Goal: Information Seeking & Learning: Learn about a topic

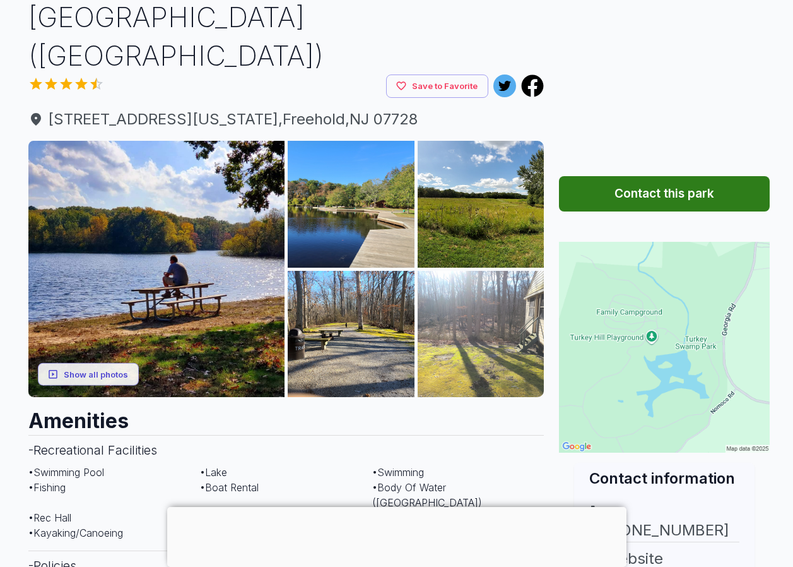
scroll to position [252, 0]
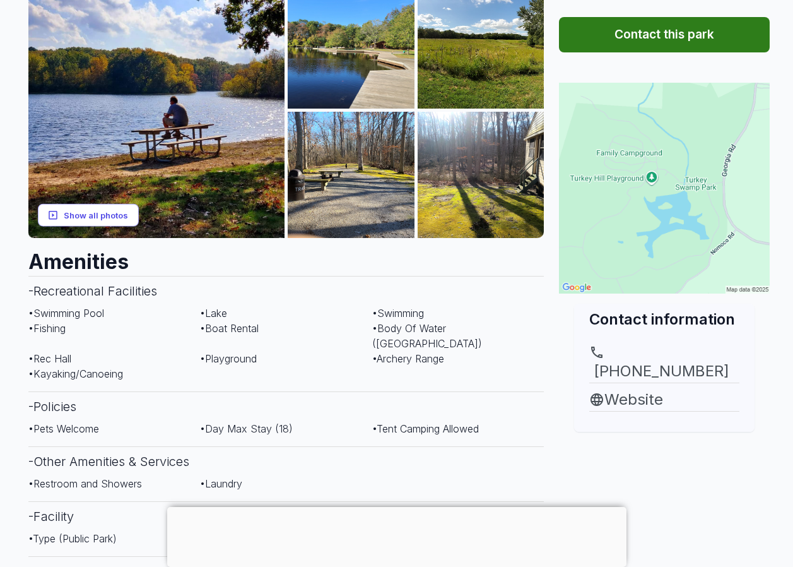
click at [104, 209] on button "Show all photos" at bounding box center [88, 214] width 101 height 23
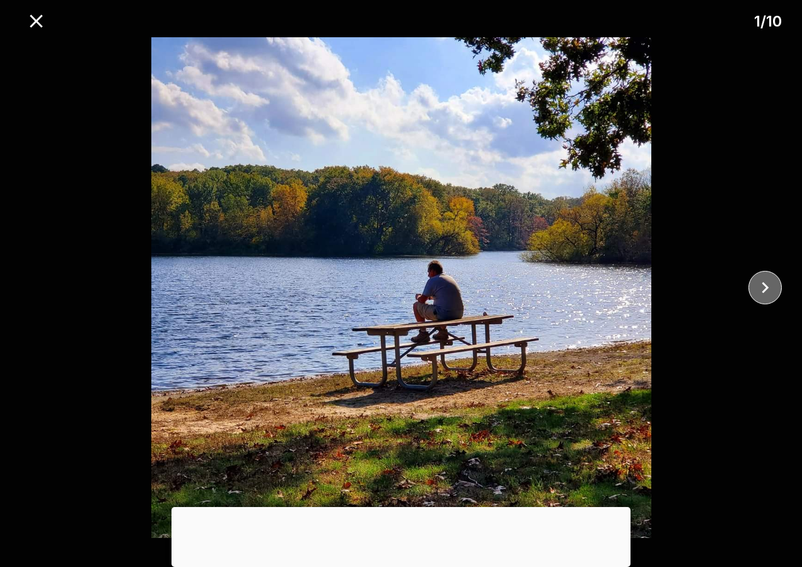
click at [758, 289] on icon "close" at bounding box center [766, 287] width 22 height 22
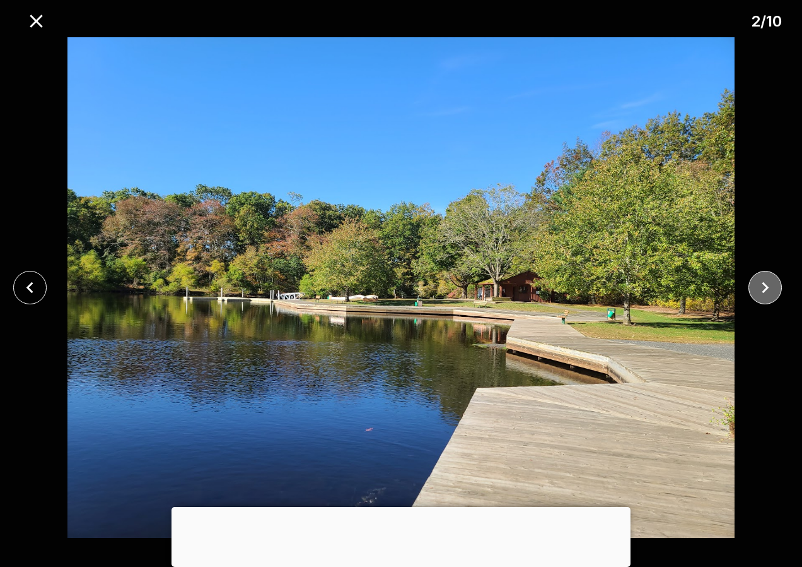
click at [758, 290] on icon "close" at bounding box center [766, 287] width 22 height 22
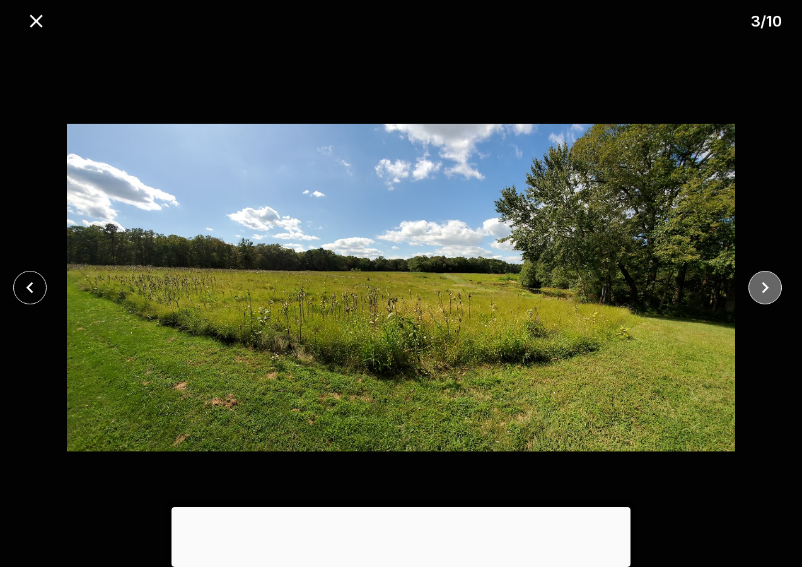
click at [758, 290] on icon "close" at bounding box center [766, 287] width 22 height 22
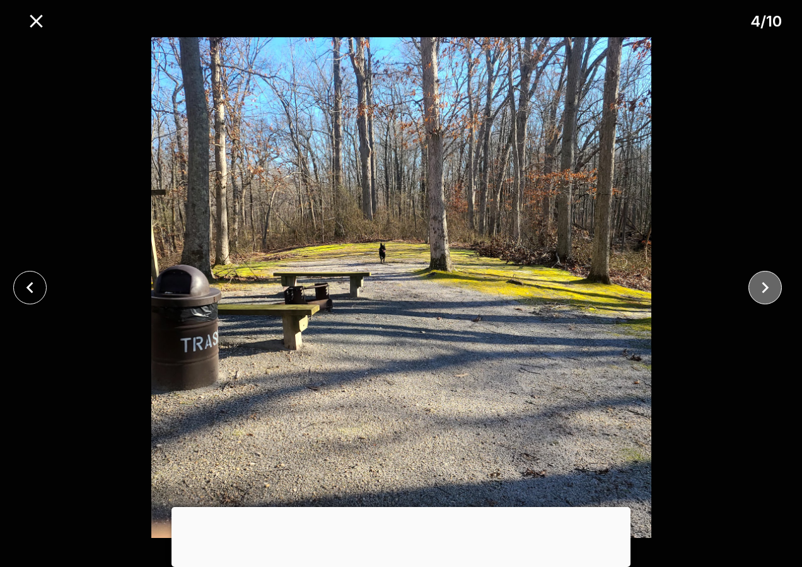
click at [758, 290] on icon "close" at bounding box center [766, 287] width 22 height 22
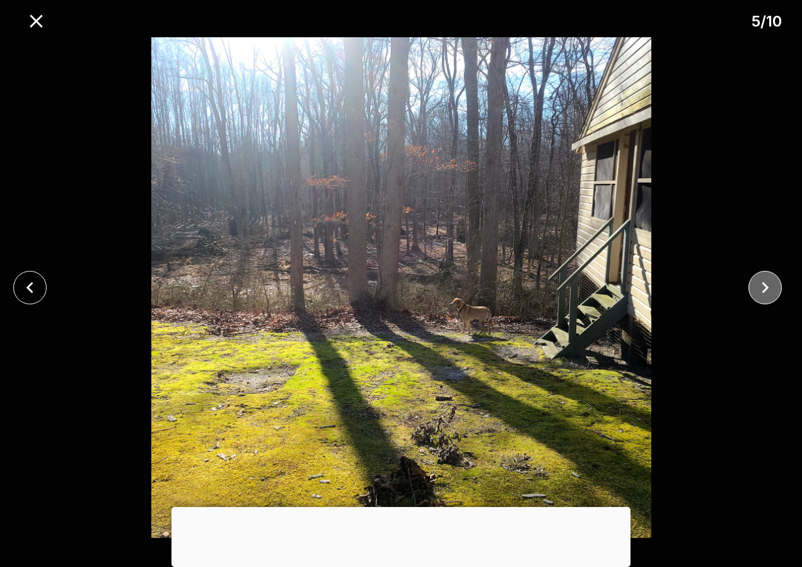
click at [758, 290] on icon "close" at bounding box center [766, 287] width 22 height 22
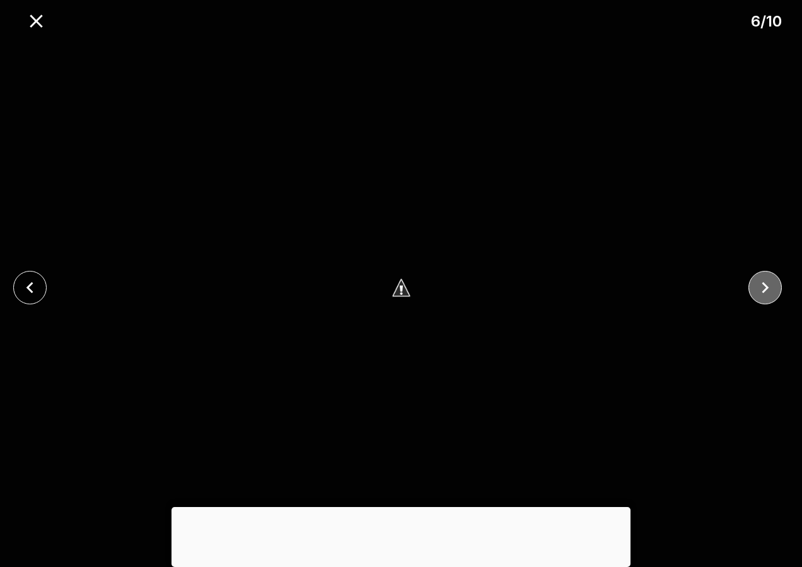
click at [758, 290] on icon "close" at bounding box center [766, 287] width 22 height 22
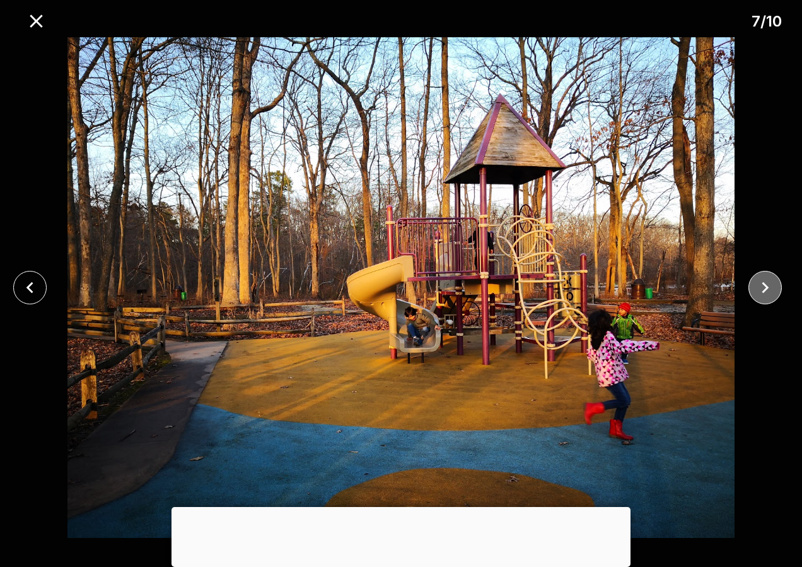
click at [758, 290] on icon "close" at bounding box center [766, 287] width 22 height 22
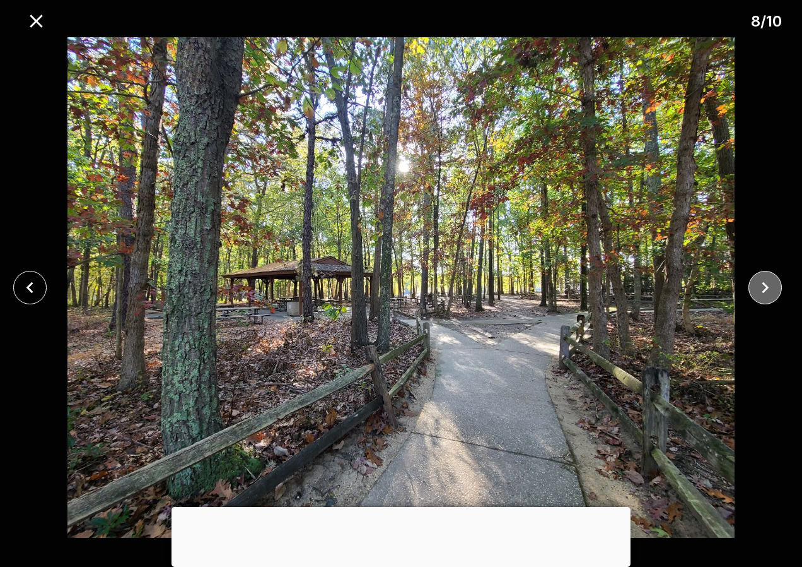
click at [758, 290] on icon "close" at bounding box center [766, 287] width 22 height 22
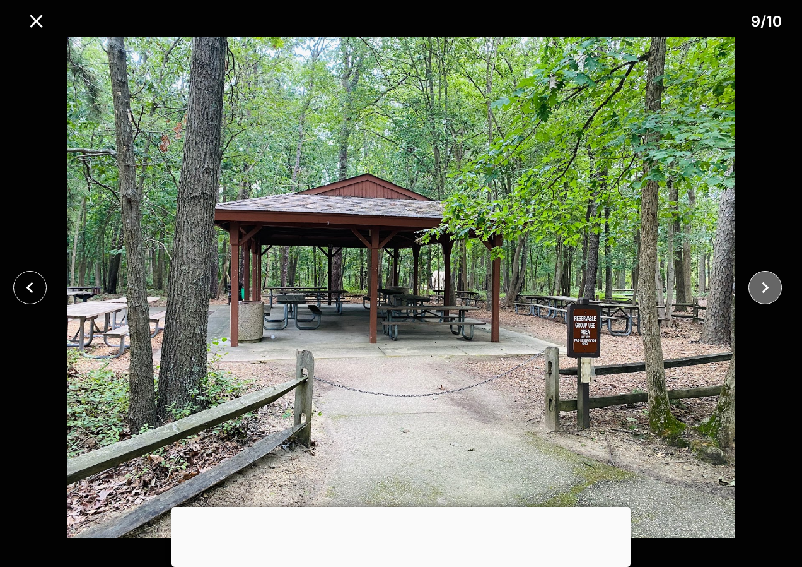
click at [758, 290] on icon "close" at bounding box center [766, 287] width 22 height 22
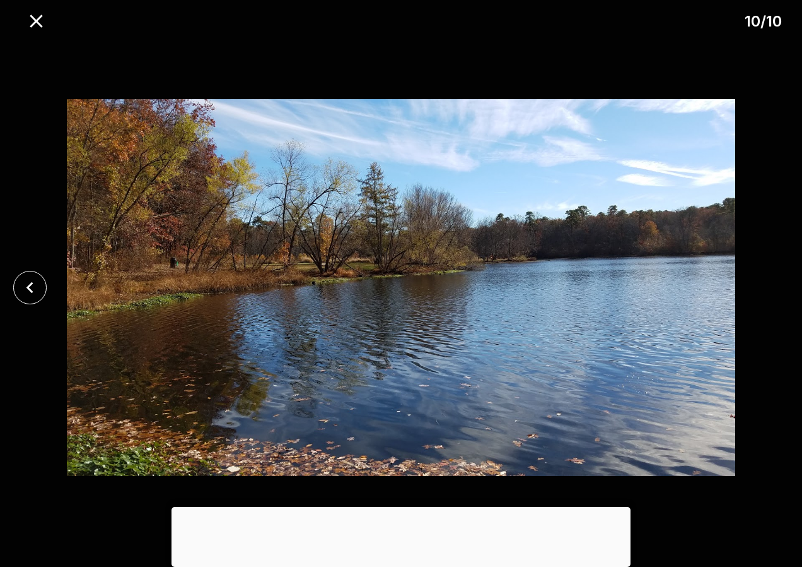
click at [758, 290] on div at bounding box center [401, 287] width 802 height 500
click at [30, 19] on icon "close" at bounding box center [36, 21] width 22 height 22
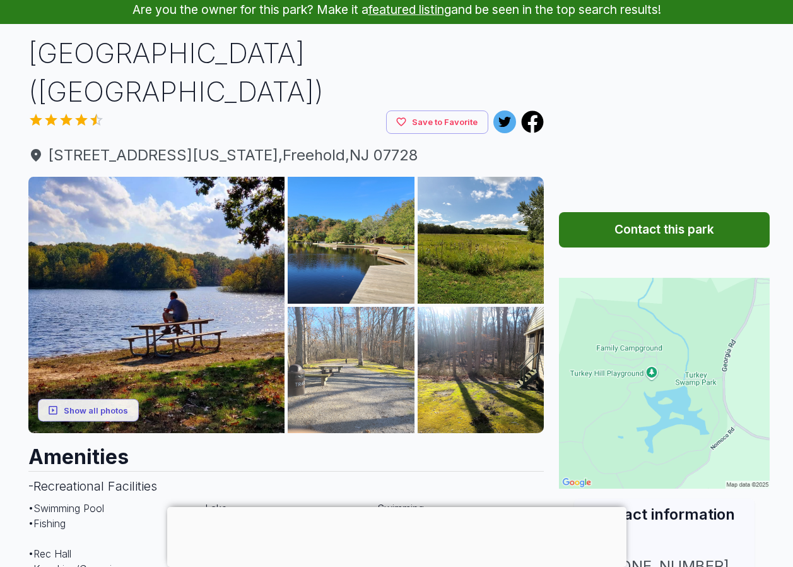
scroll to position [0, 0]
